Goal: Task Accomplishment & Management: Use online tool/utility

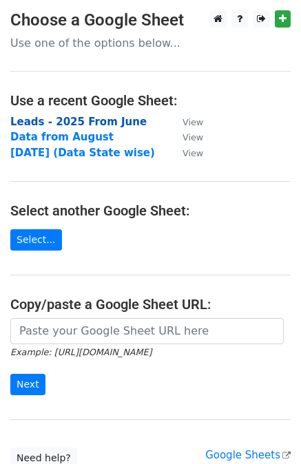
click at [48, 123] on strong "Leads - 2025 From June" at bounding box center [78, 122] width 136 height 12
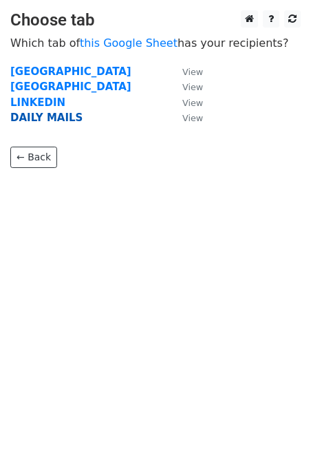
click at [42, 119] on strong "DAILY MAILS" at bounding box center [46, 118] width 72 height 12
